Goal: Information Seeking & Learning: Learn about a topic

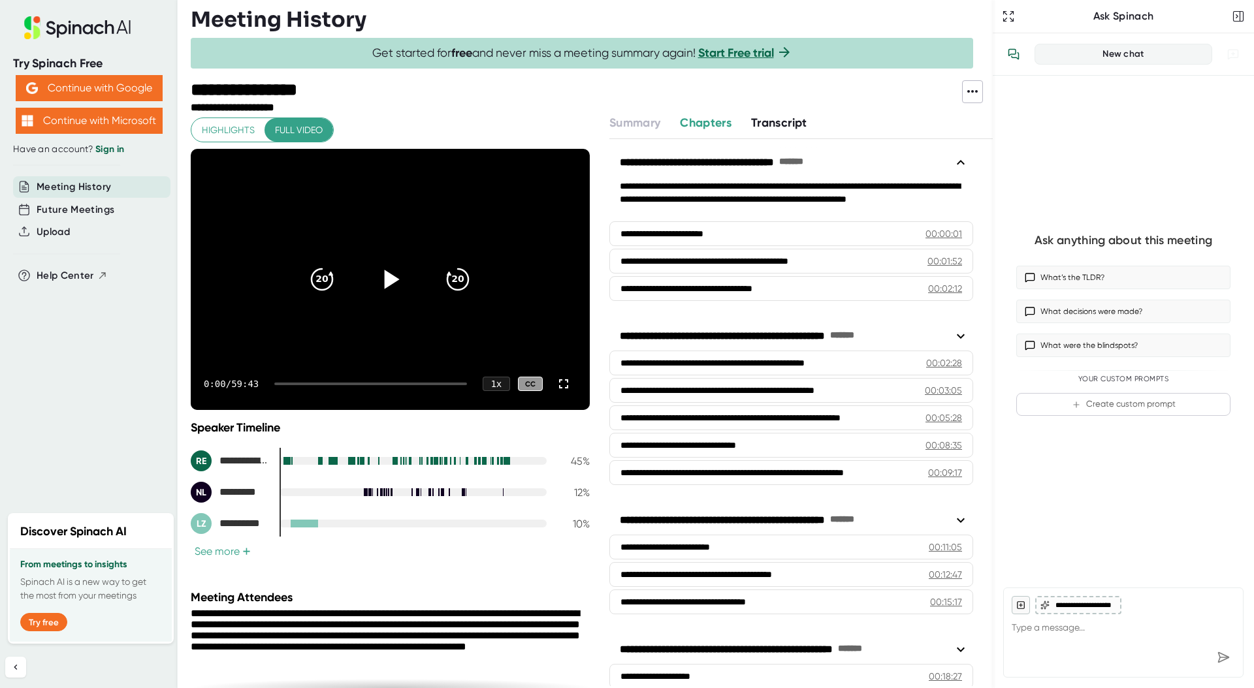
click at [385, 280] on icon at bounding box center [392, 279] width 15 height 19
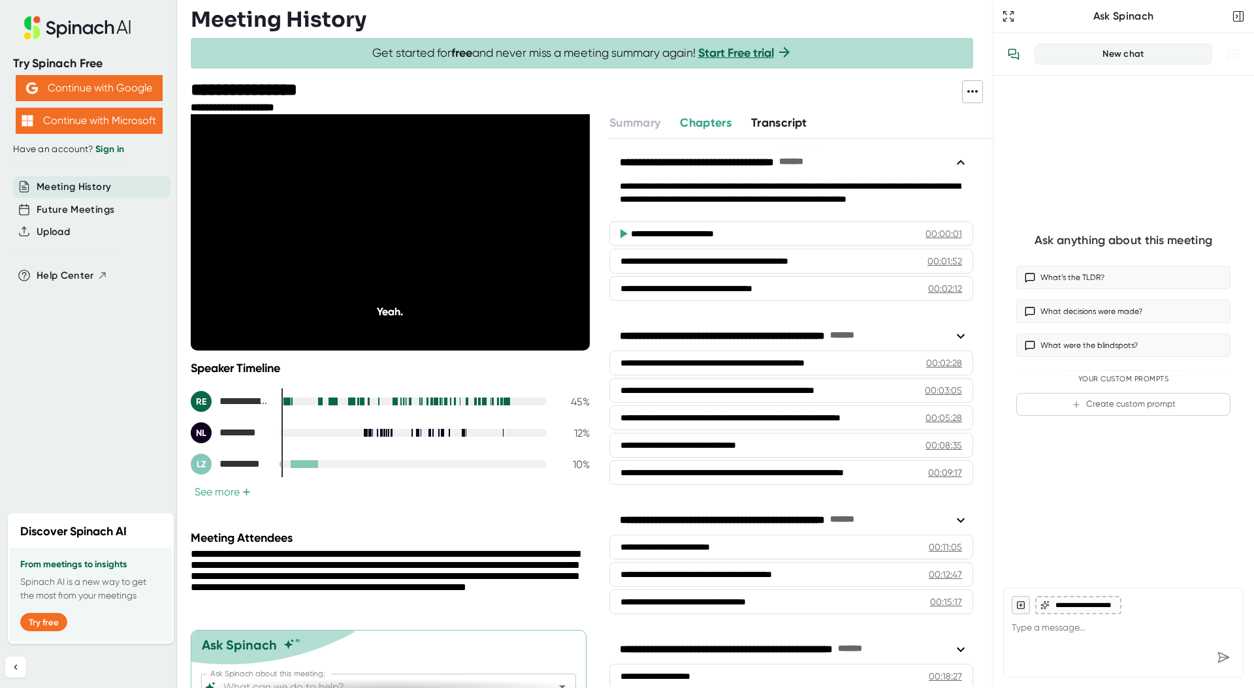
scroll to position [61, 0]
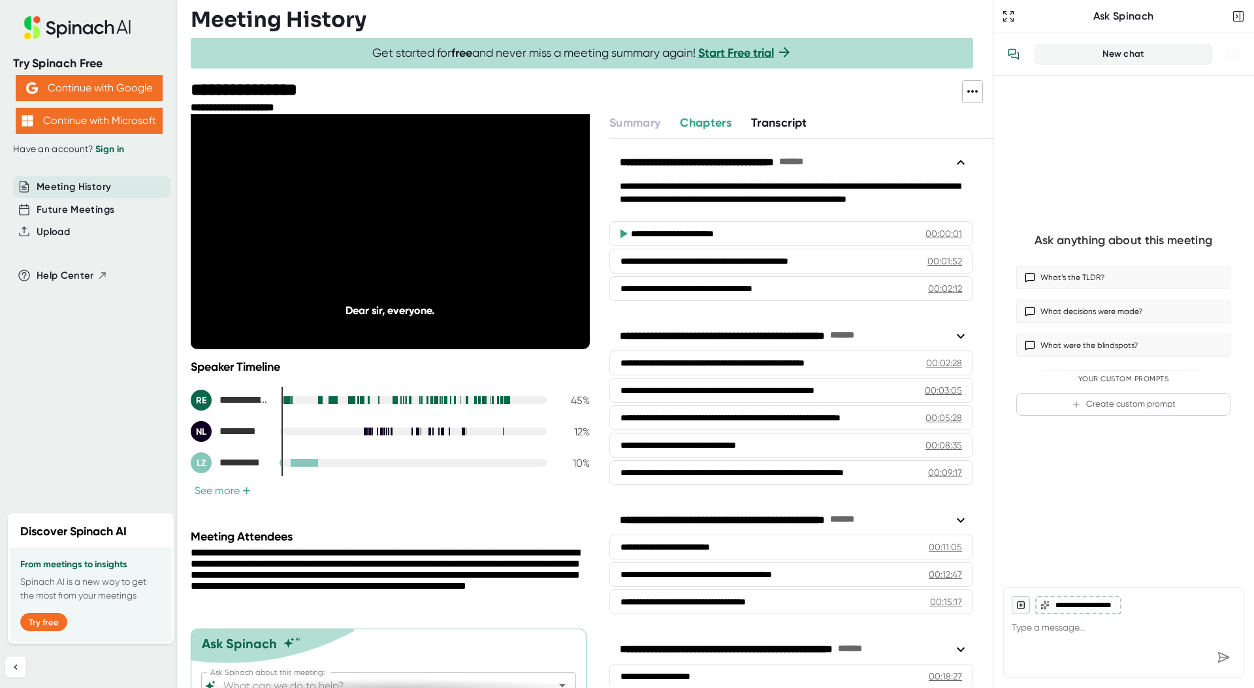
click at [246, 492] on span "+" at bounding box center [246, 491] width 8 height 10
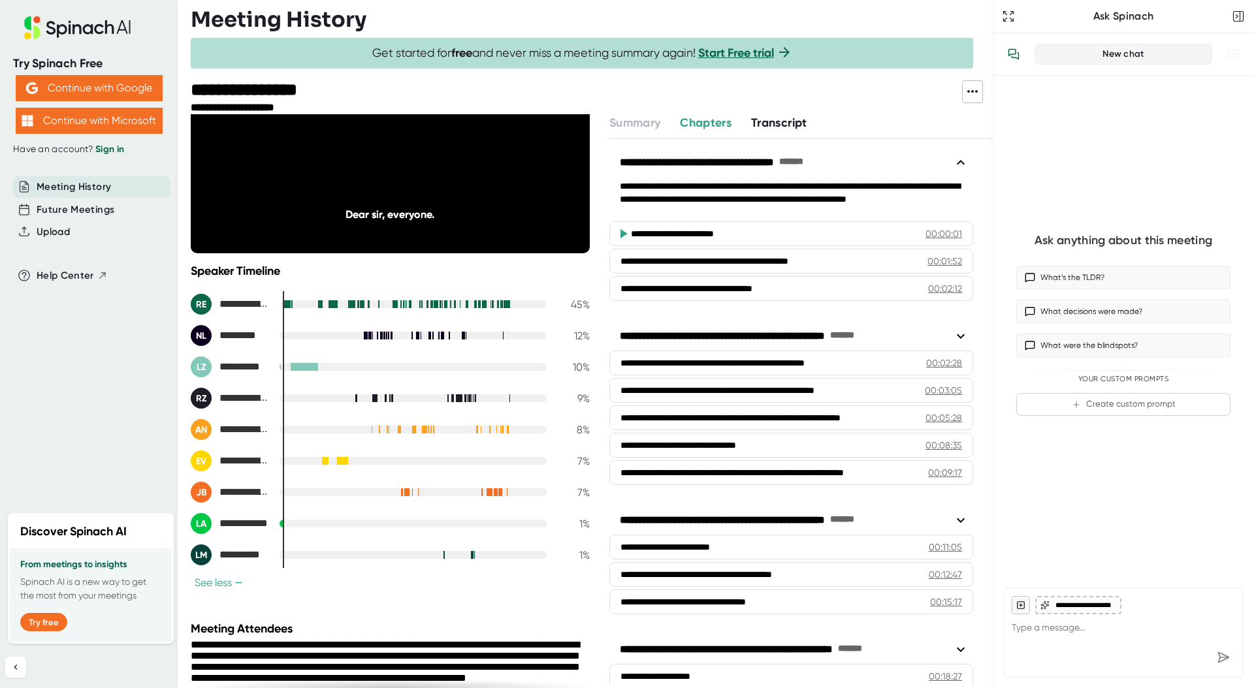
scroll to position [0, 0]
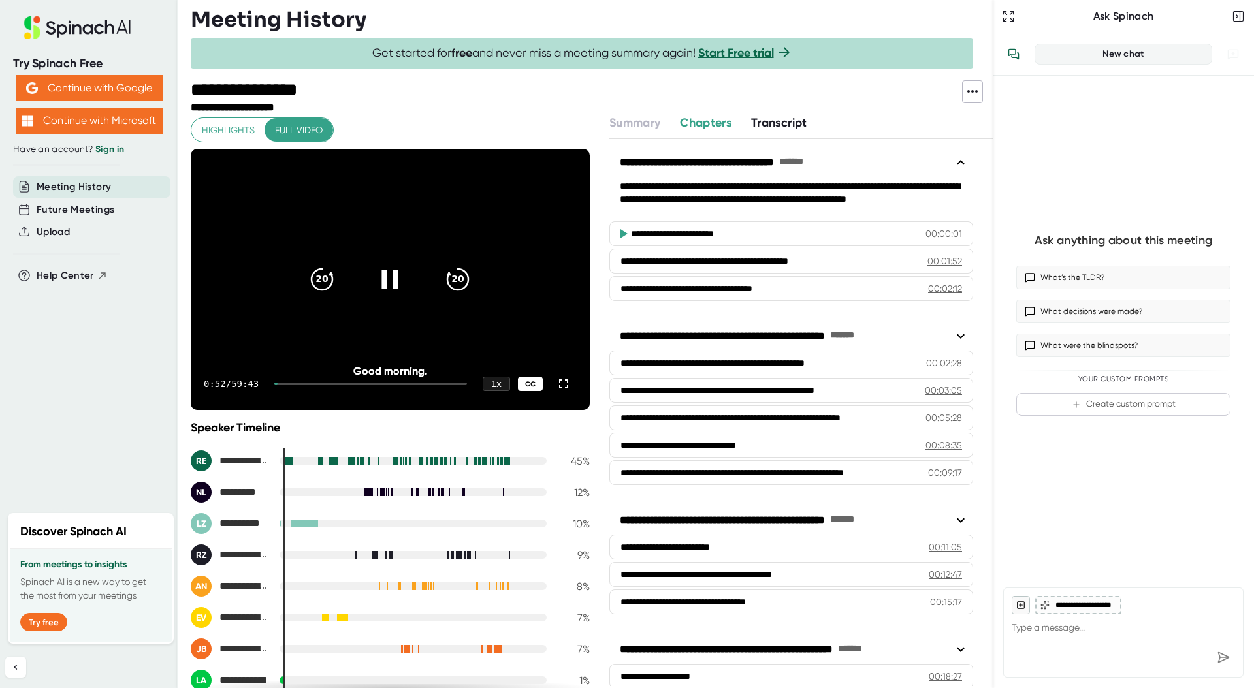
click at [520, 385] on div "CC" at bounding box center [530, 384] width 25 height 15
click at [523, 429] on div "Speaker Timeline" at bounding box center [390, 428] width 399 height 14
click at [394, 283] on icon at bounding box center [390, 279] width 16 height 19
